Goal: Transaction & Acquisition: Book appointment/travel/reservation

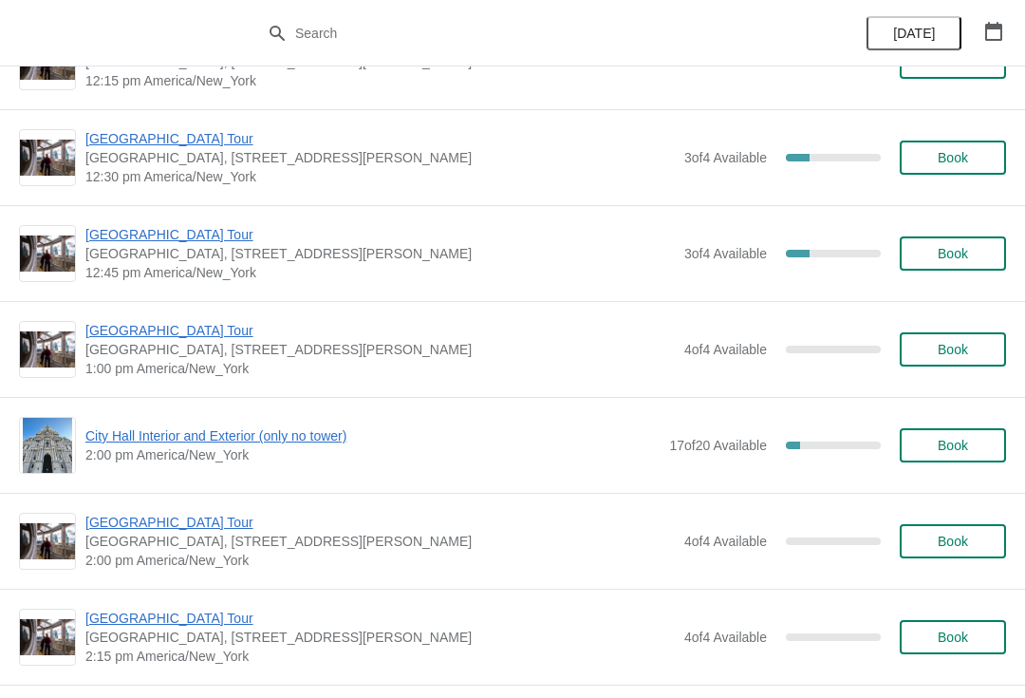
scroll to position [2921, 0]
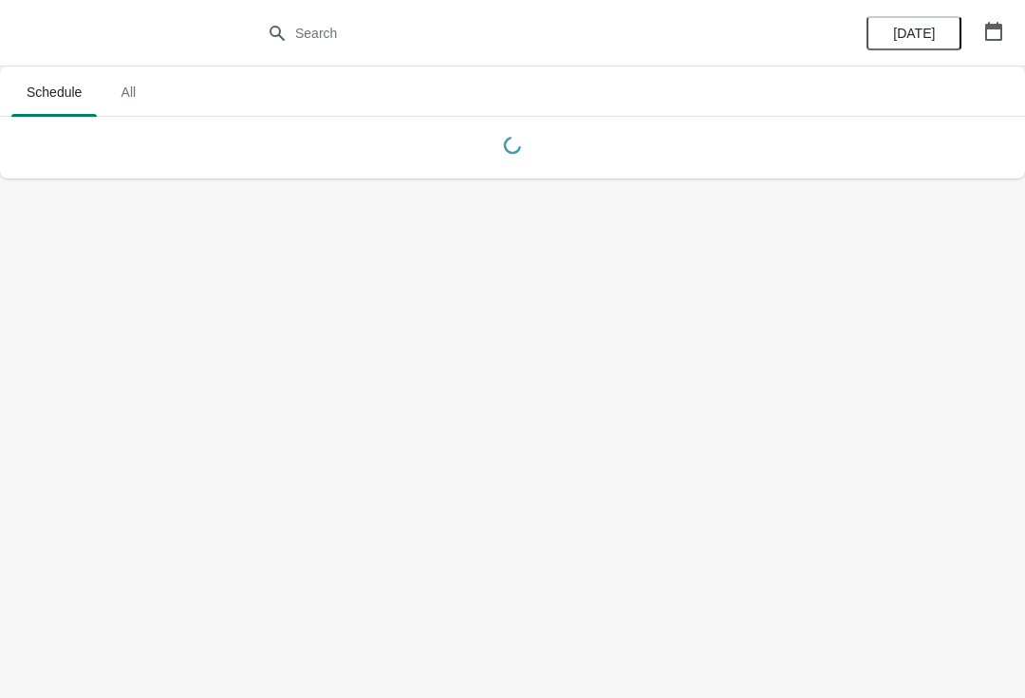
click at [996, 14] on button "button" at bounding box center [994, 31] width 34 height 34
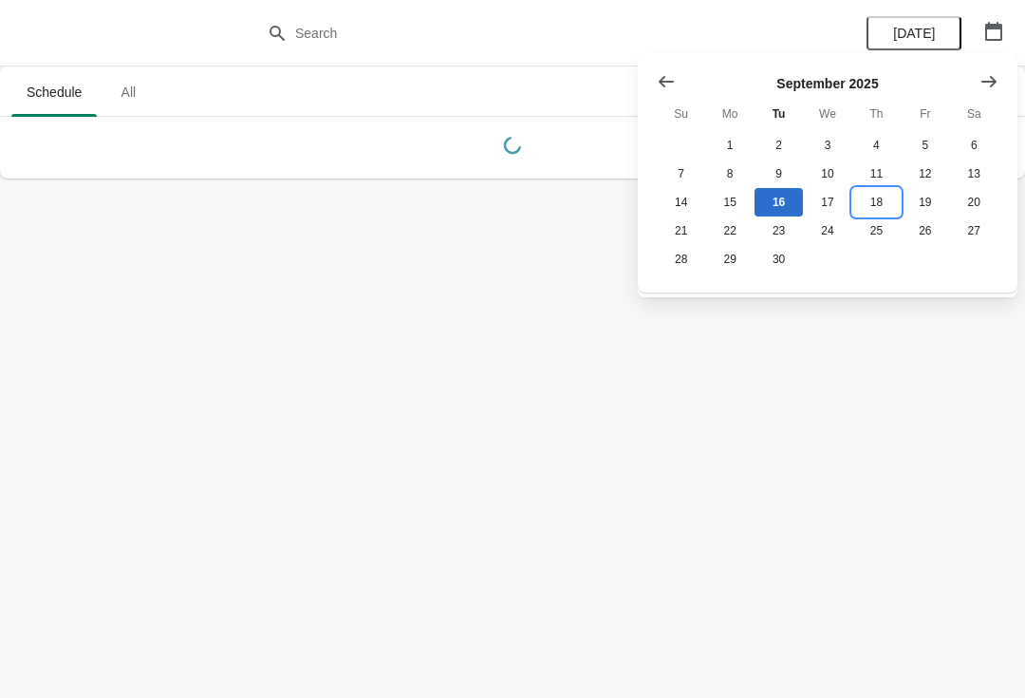
click at [874, 200] on button "18" at bounding box center [876, 202] width 48 height 28
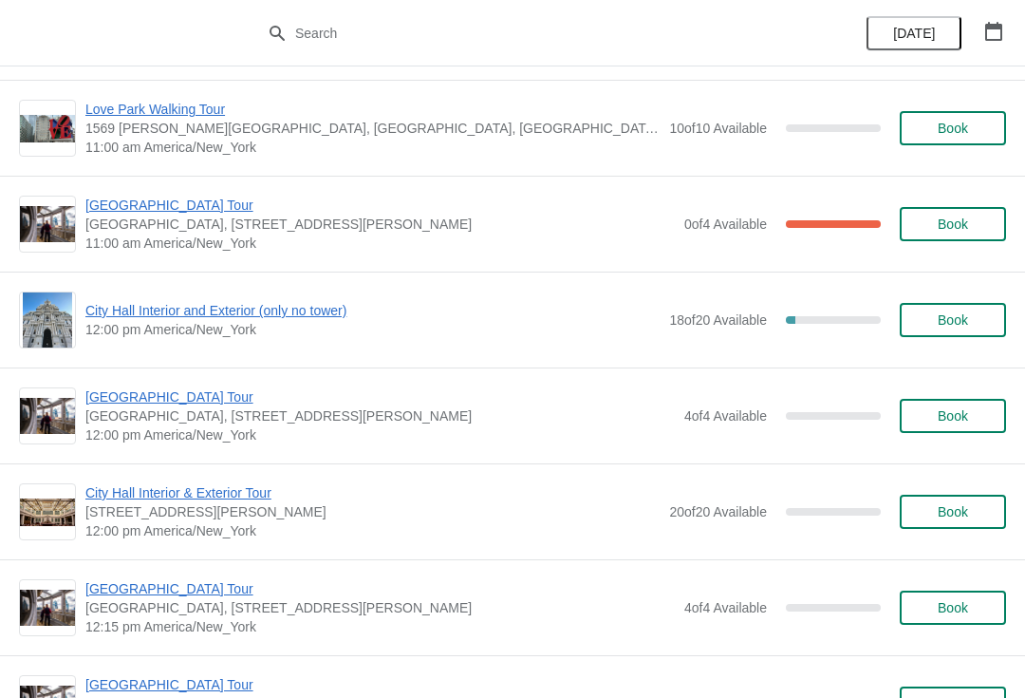
scroll to position [671, 0]
click at [157, 397] on span "[GEOGRAPHIC_DATA] Tour" at bounding box center [379, 395] width 589 height 19
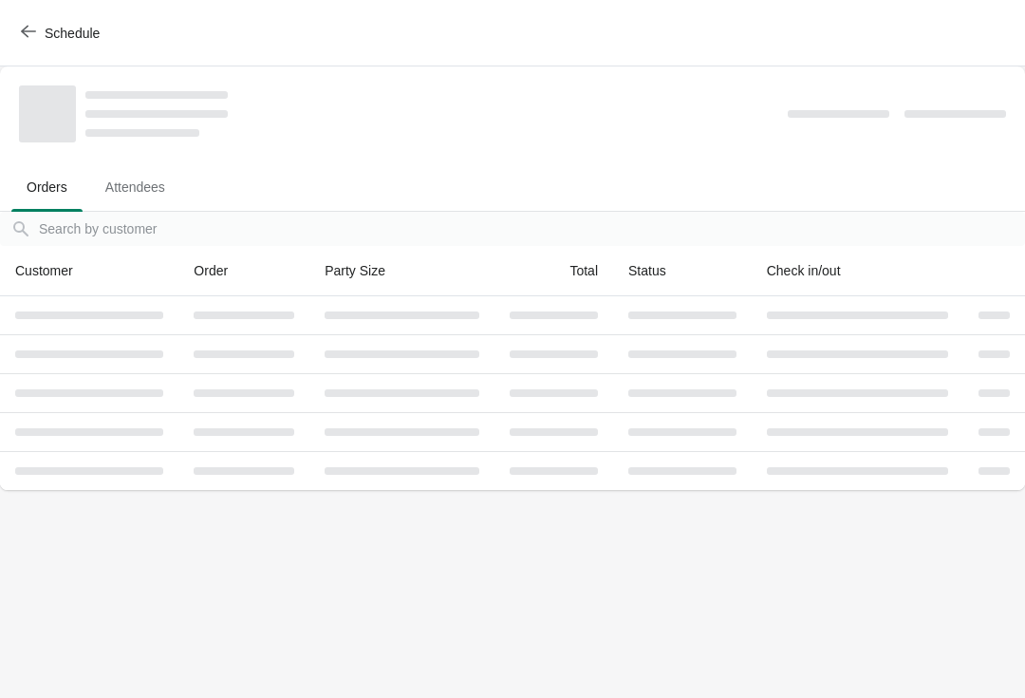
scroll to position [0, 0]
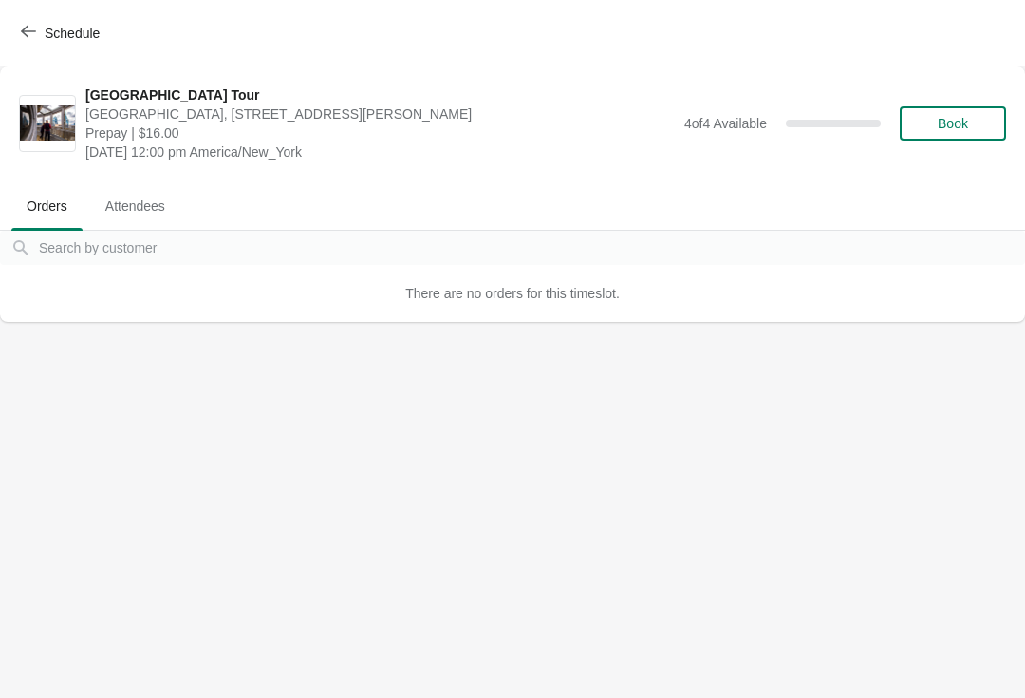
click at [964, 120] on span "Book" at bounding box center [953, 123] width 30 height 15
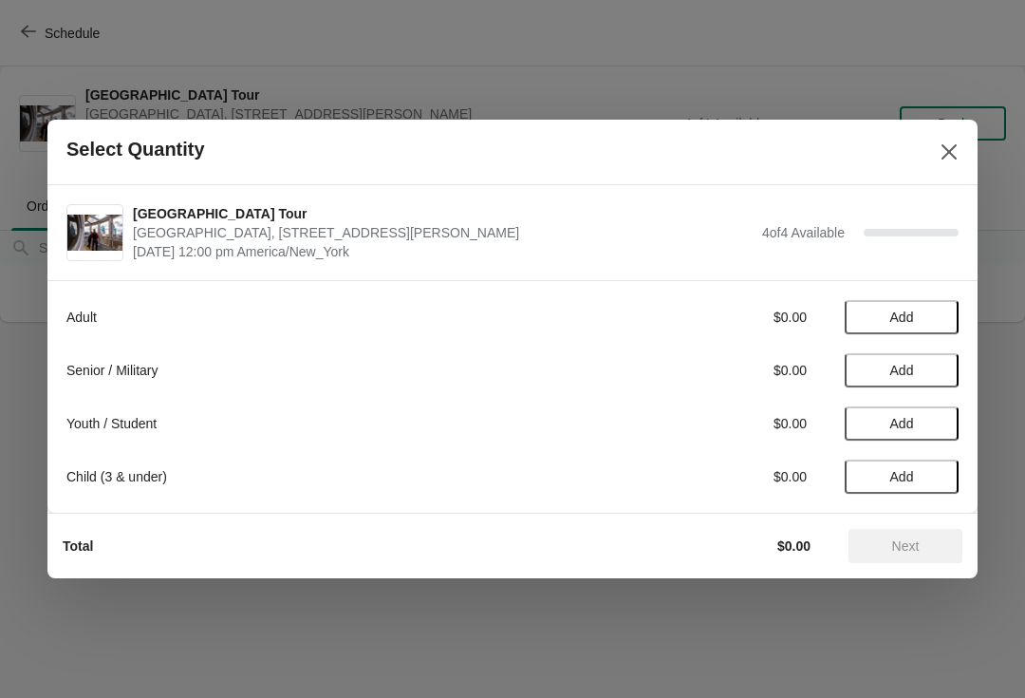
click at [893, 363] on span "Add" at bounding box center [902, 370] width 24 height 15
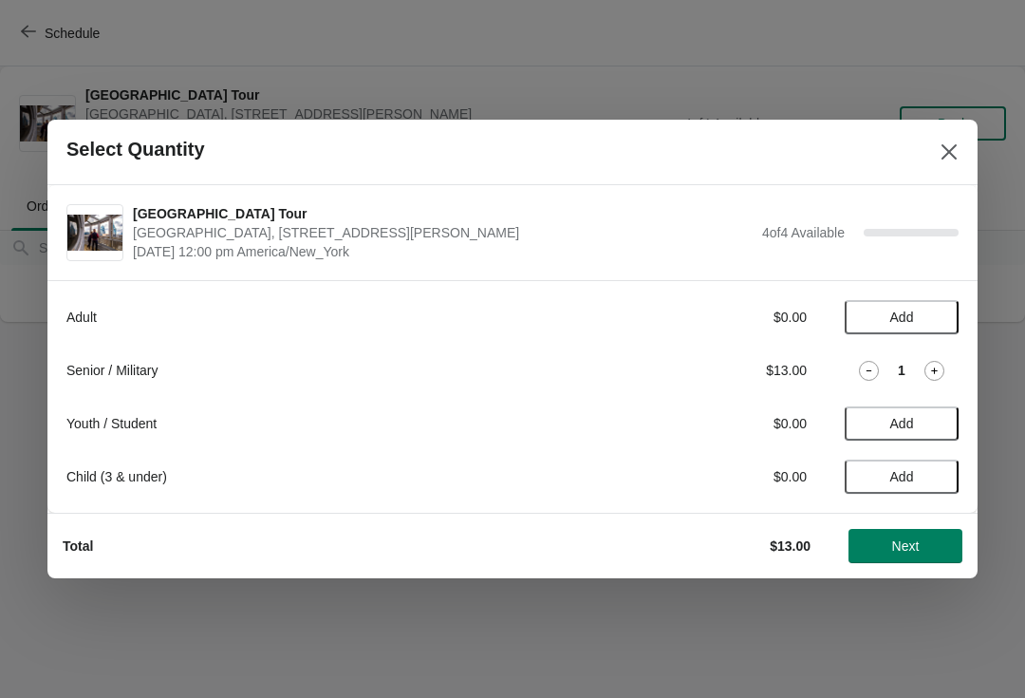
click at [917, 362] on div "1" at bounding box center [902, 371] width 114 height 20
click at [940, 367] on icon at bounding box center [934, 371] width 20 height 20
click at [900, 309] on span "Add" at bounding box center [902, 316] width 24 height 15
click at [941, 308] on icon at bounding box center [934, 317] width 20 height 20
click at [903, 592] on div at bounding box center [512, 349] width 1025 height 698
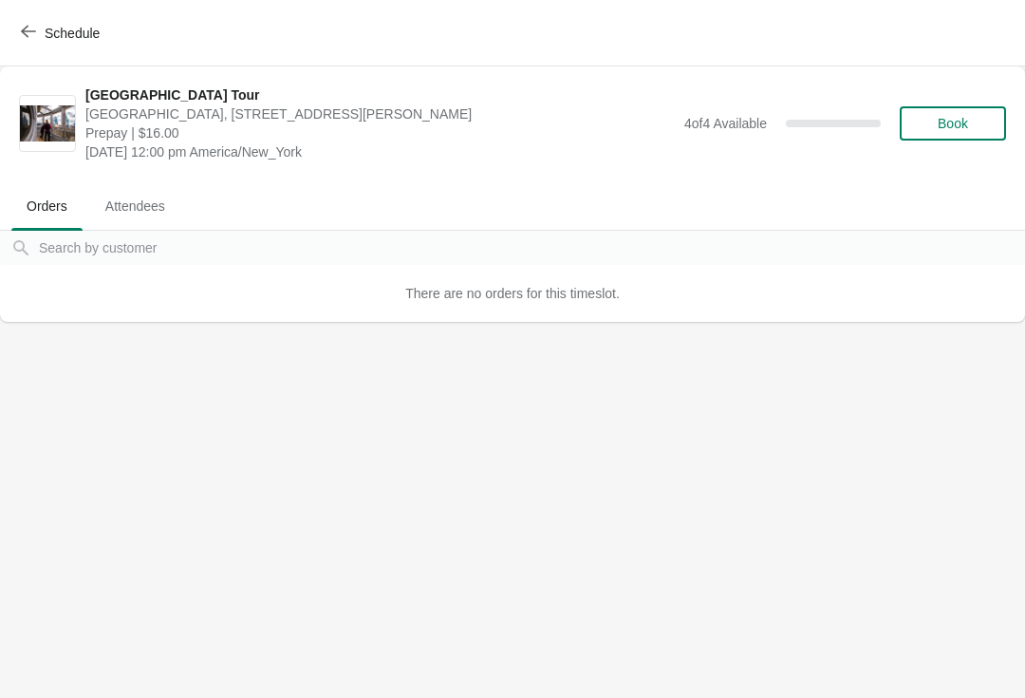
click at [914, 543] on body "[GEOGRAPHIC_DATA] [GEOGRAPHIC_DATA], [STREET_ADDRESS][PERSON_NAME] Prepay | $16…" at bounding box center [512, 349] width 1025 height 698
click at [974, 126] on span "Book" at bounding box center [953, 123] width 72 height 15
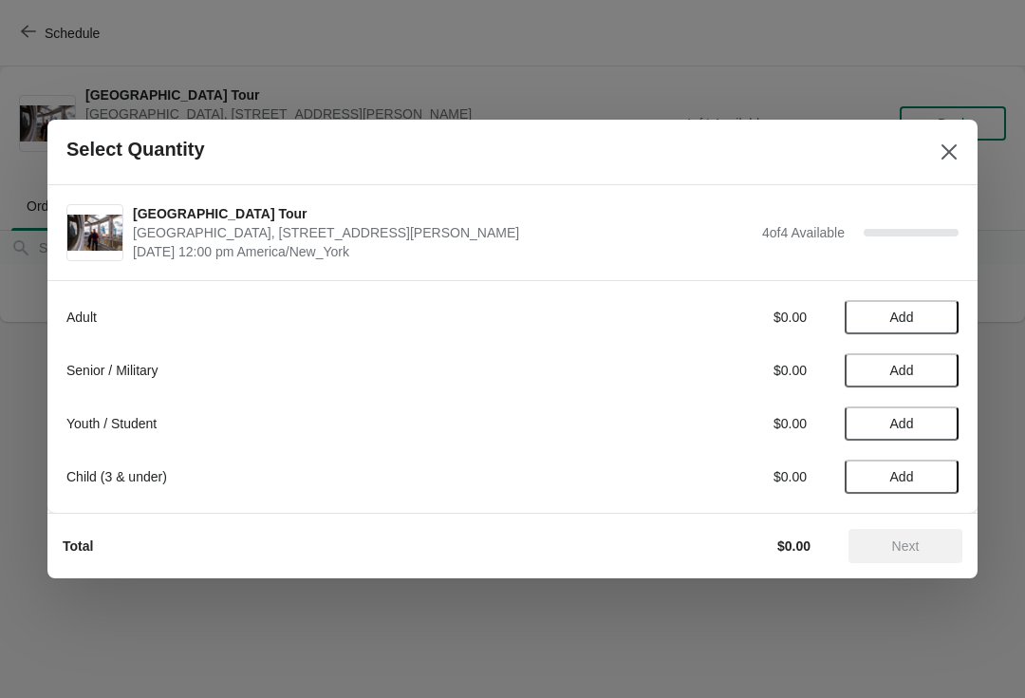
click at [890, 322] on span "Add" at bounding box center [902, 316] width 24 height 15
click at [932, 322] on icon at bounding box center [934, 317] width 20 height 20
click at [884, 372] on span "Add" at bounding box center [902, 370] width 80 height 15
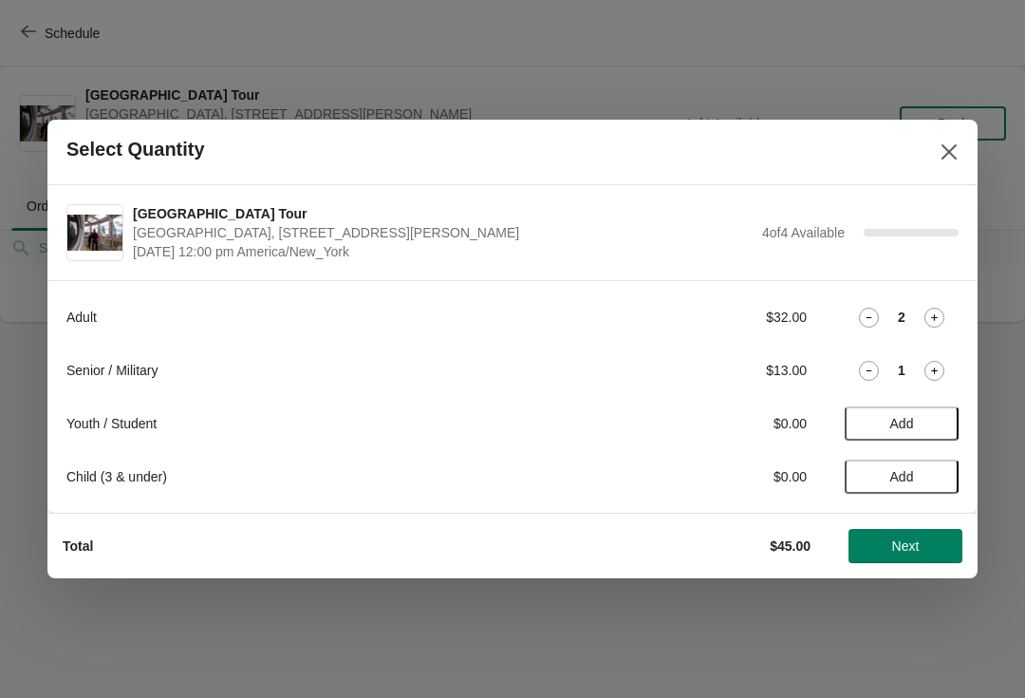
click at [930, 369] on icon at bounding box center [934, 371] width 20 height 20
click at [896, 552] on span "Next" at bounding box center [906, 545] width 28 height 15
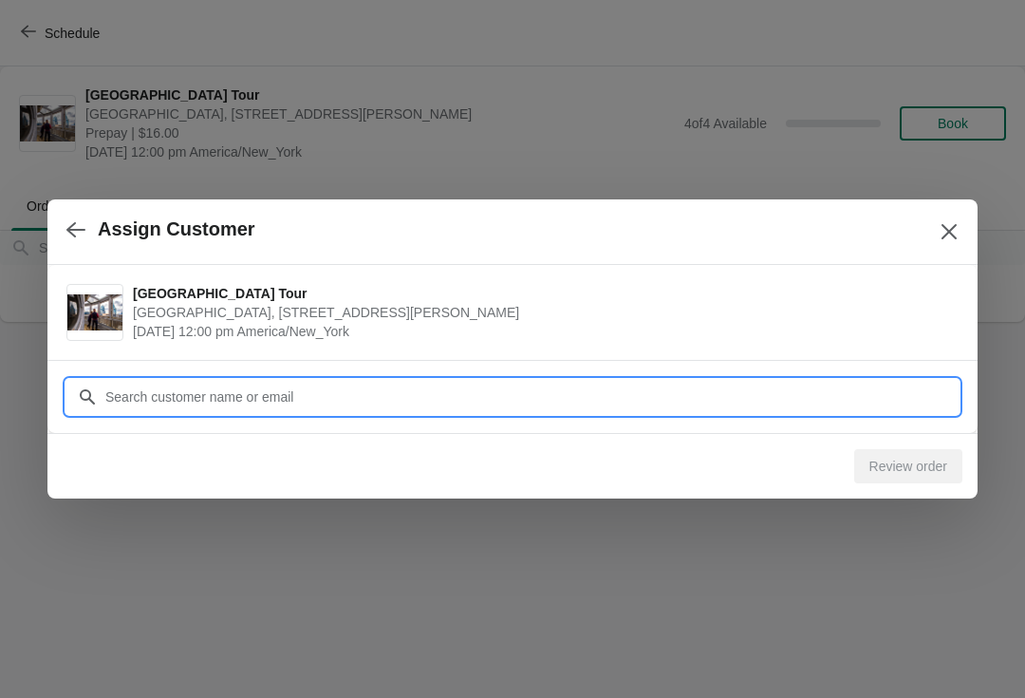
click at [250, 407] on input "Customer" at bounding box center [531, 397] width 854 height 34
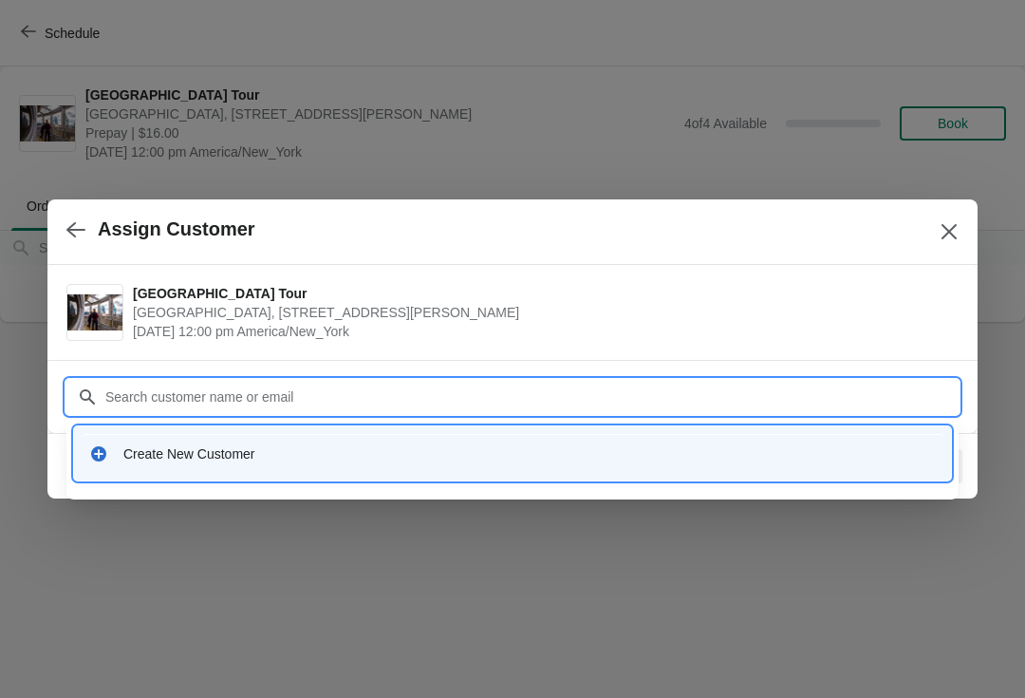
click at [166, 449] on div "Create New Customer" at bounding box center [529, 453] width 812 height 19
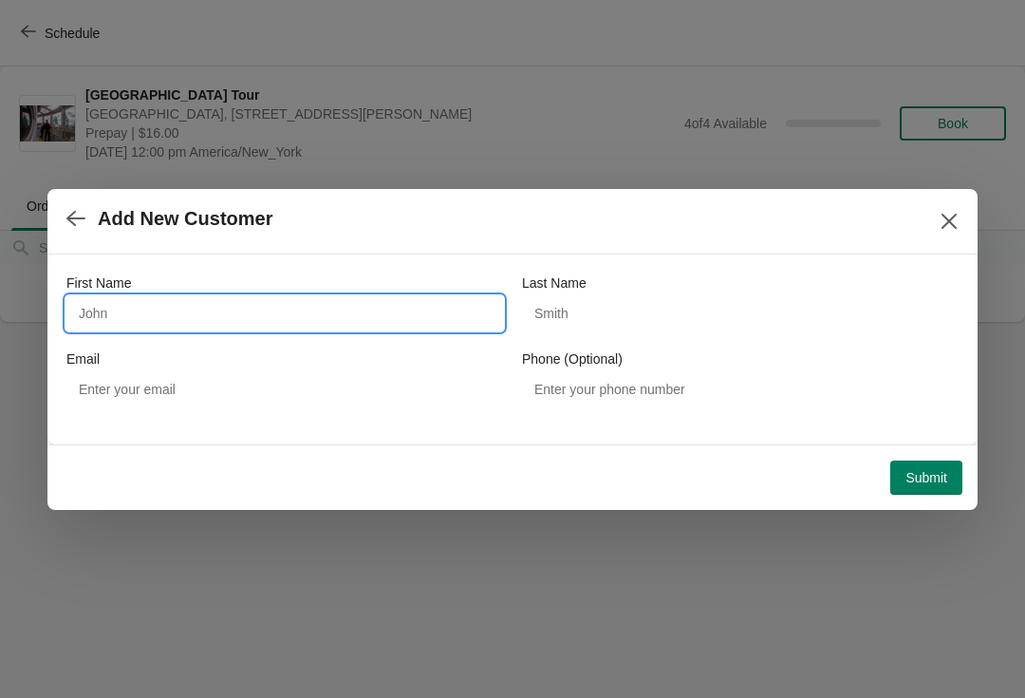
click at [260, 306] on input "First Name" at bounding box center [284, 313] width 437 height 34
type input "Bart"
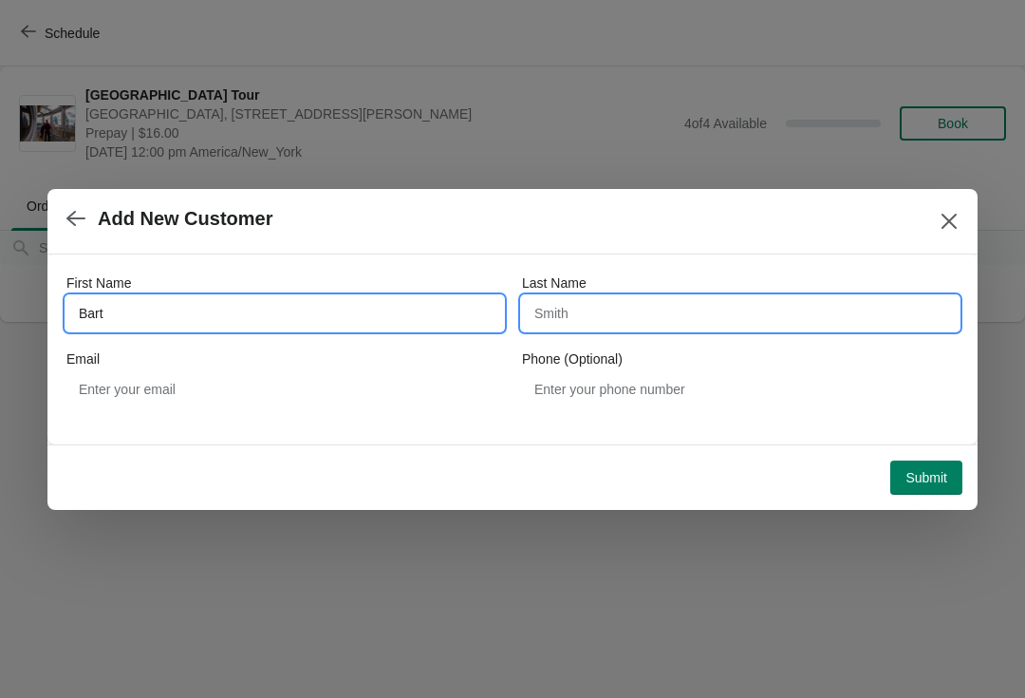
click at [684, 318] on input "Last Name" at bounding box center [740, 313] width 437 height 34
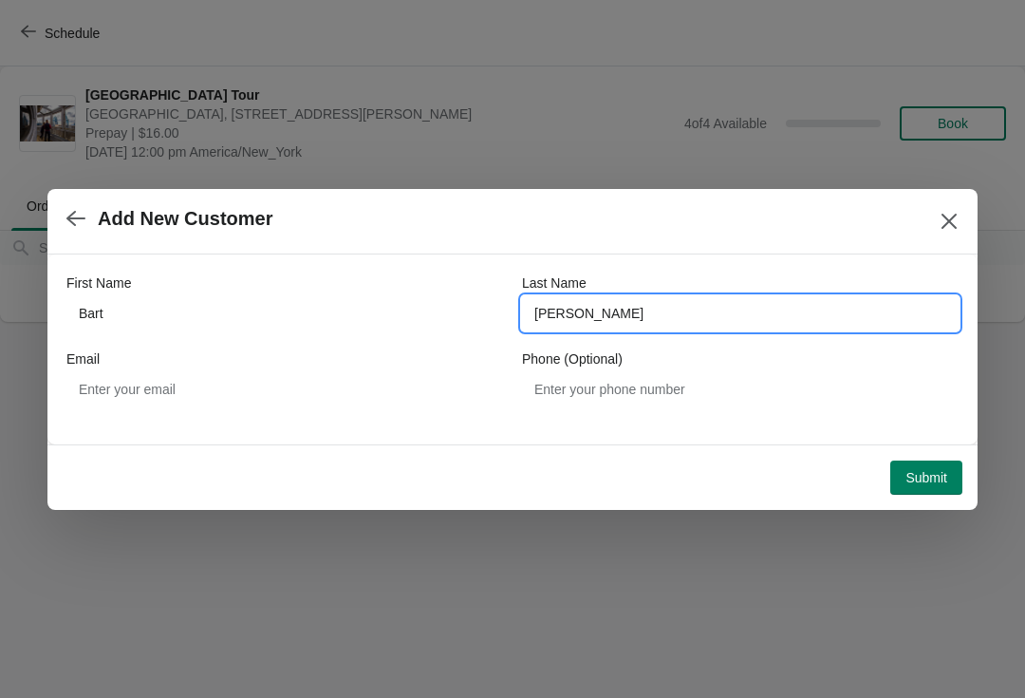
type input "[PERSON_NAME]"
click at [911, 462] on button "Submit" at bounding box center [926, 477] width 72 height 34
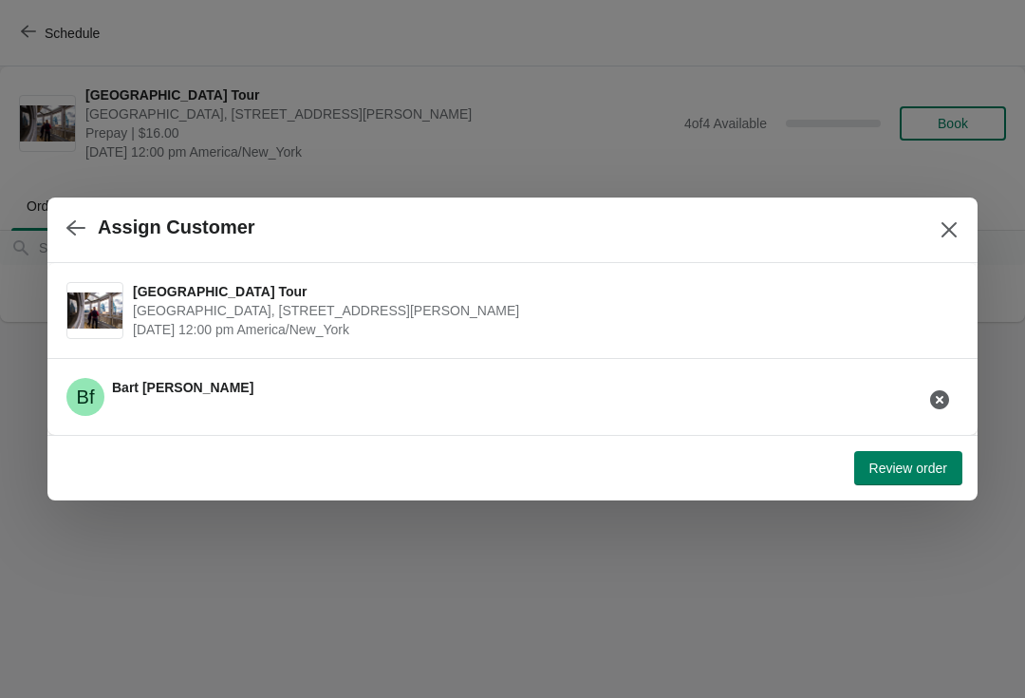
click at [894, 472] on span "Review order" at bounding box center [908, 467] width 78 height 15
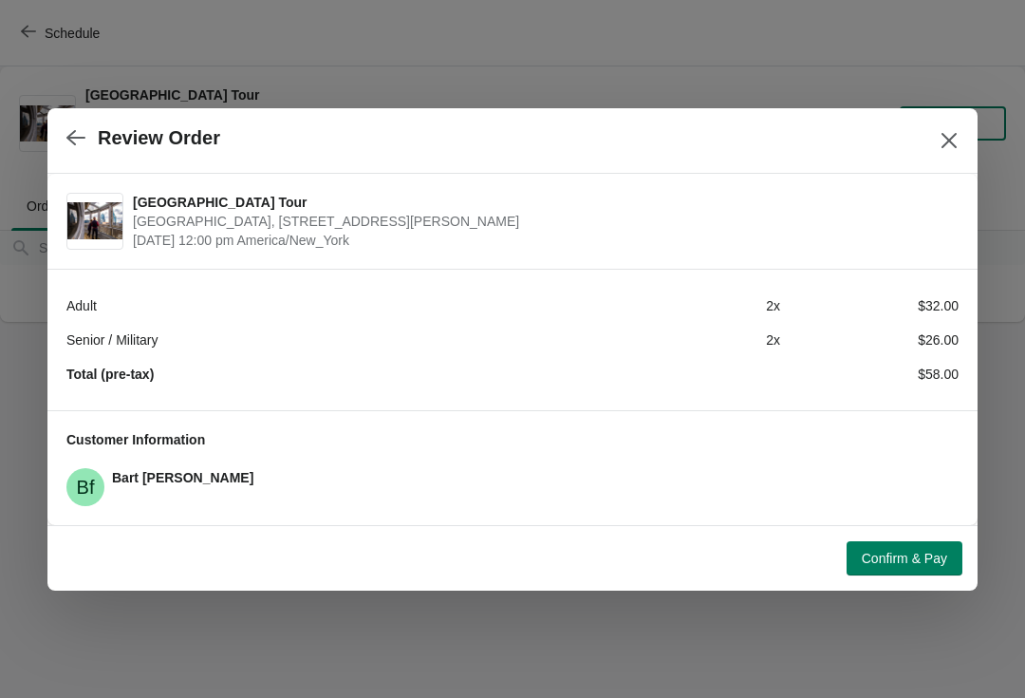
click at [884, 572] on button "Confirm & Pay" at bounding box center [905, 558] width 116 height 34
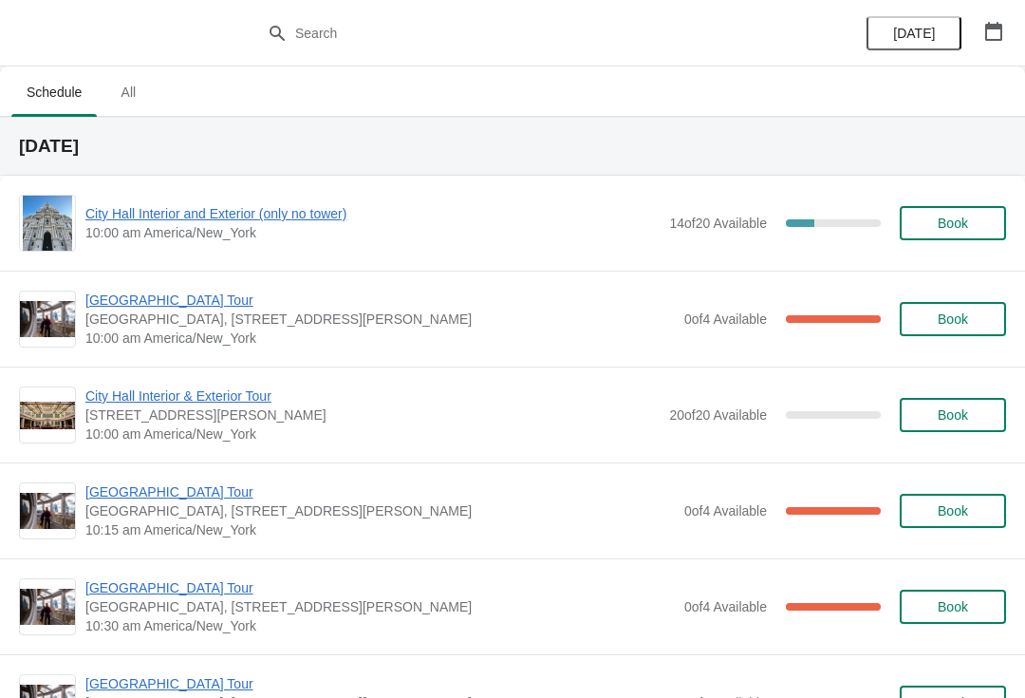
click at [308, 198] on div "City Hall Interior and Exterior (only no tower) 10:00 am America/New_York 14 of…" at bounding box center [512, 223] width 987 height 57
click at [335, 206] on span "City Hall Interior and Exterior (only no tower)" at bounding box center [372, 213] width 574 height 19
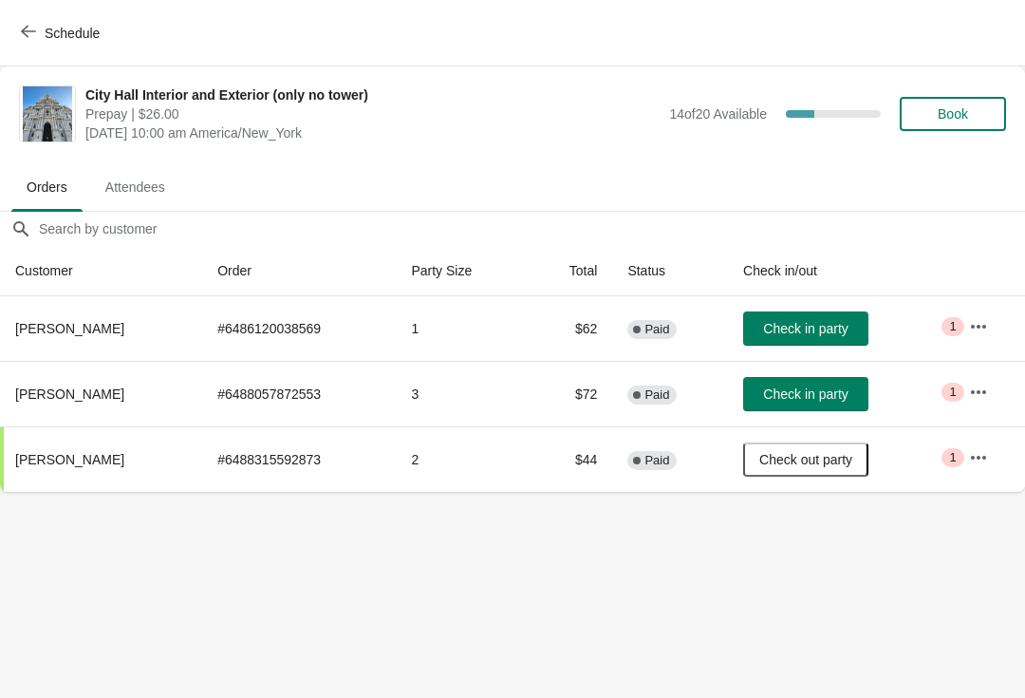
click at [818, 326] on span "Check in party" at bounding box center [805, 328] width 84 height 15
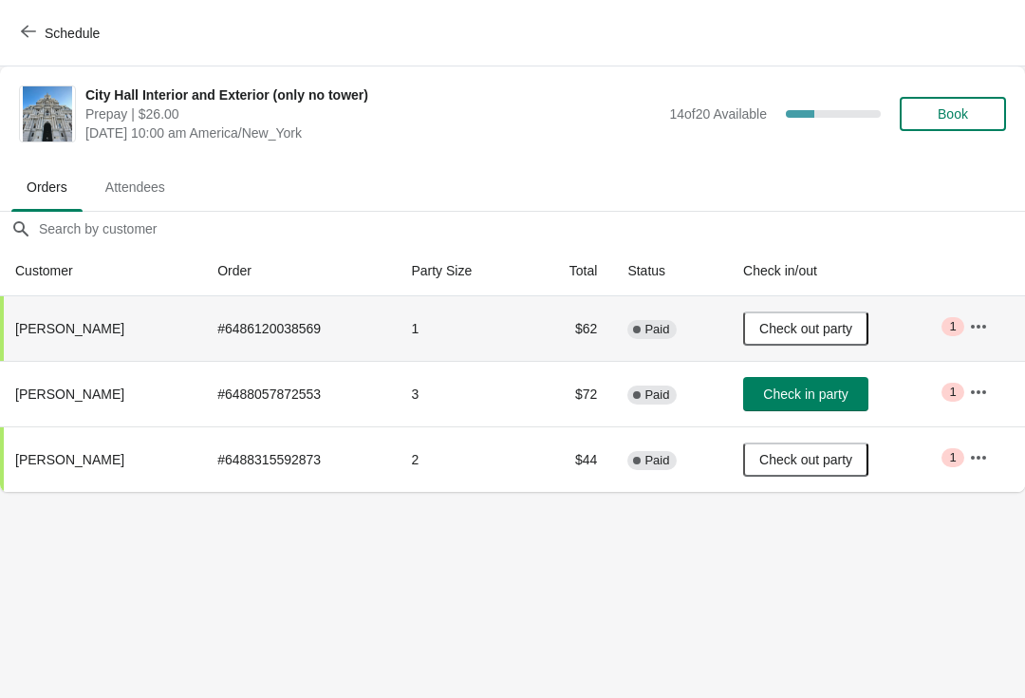
click at [28, 41] on span "button" at bounding box center [28, 33] width 15 height 18
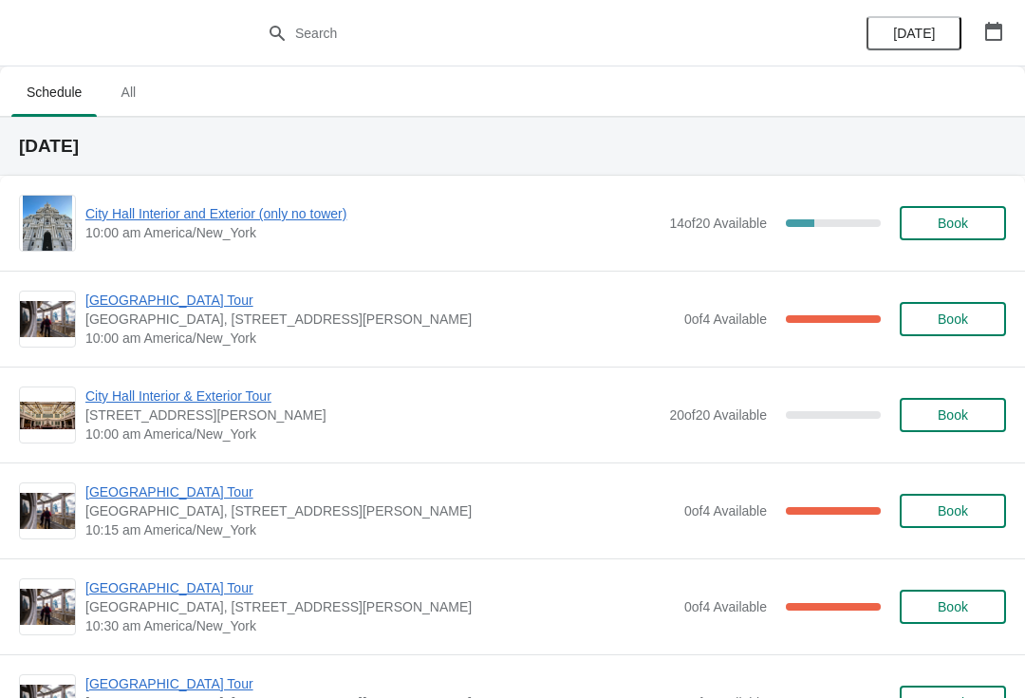
click at [173, 300] on span "[GEOGRAPHIC_DATA] Tour" at bounding box center [379, 299] width 589 height 19
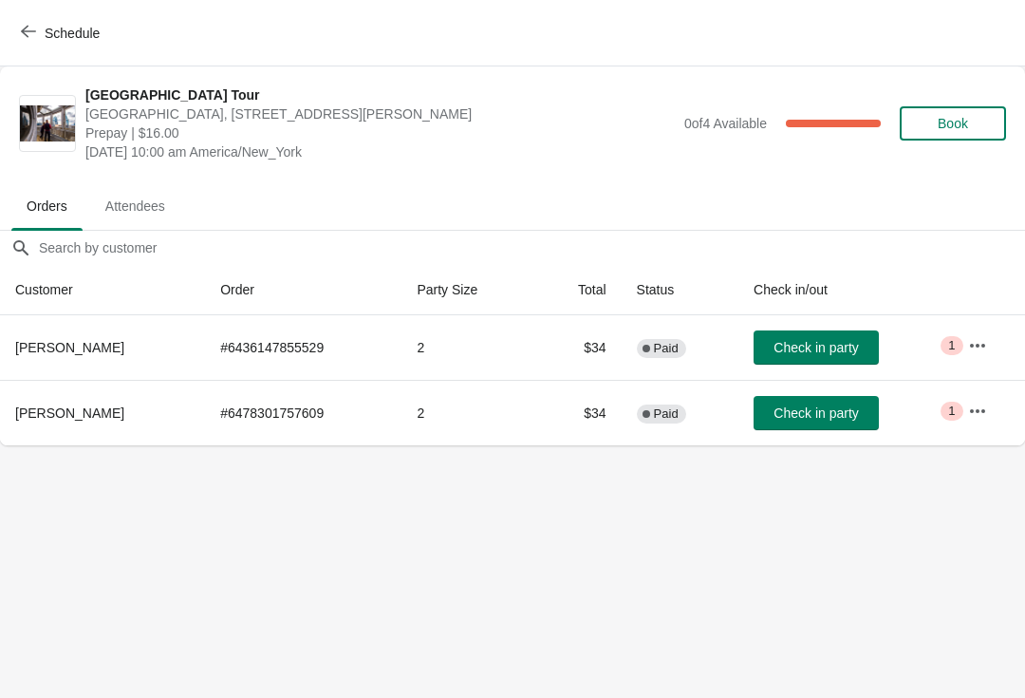
click at [825, 400] on button "Check in party" at bounding box center [816, 413] width 125 height 34
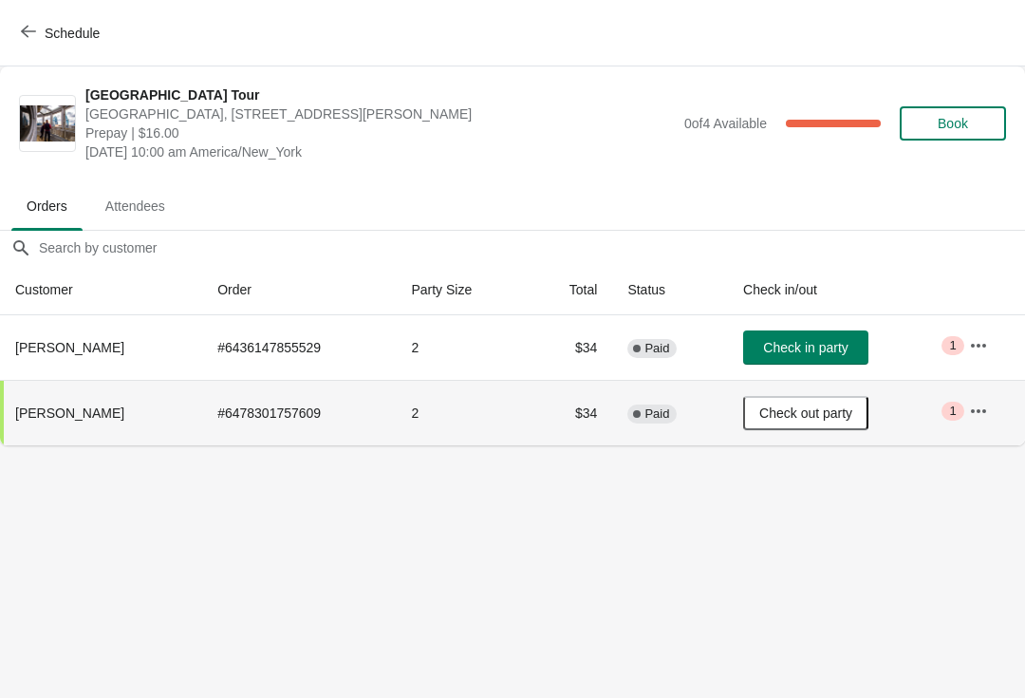
click at [31, 42] on button "Schedule" at bounding box center [61, 33] width 105 height 34
